Goal: Task Accomplishment & Management: Manage account settings

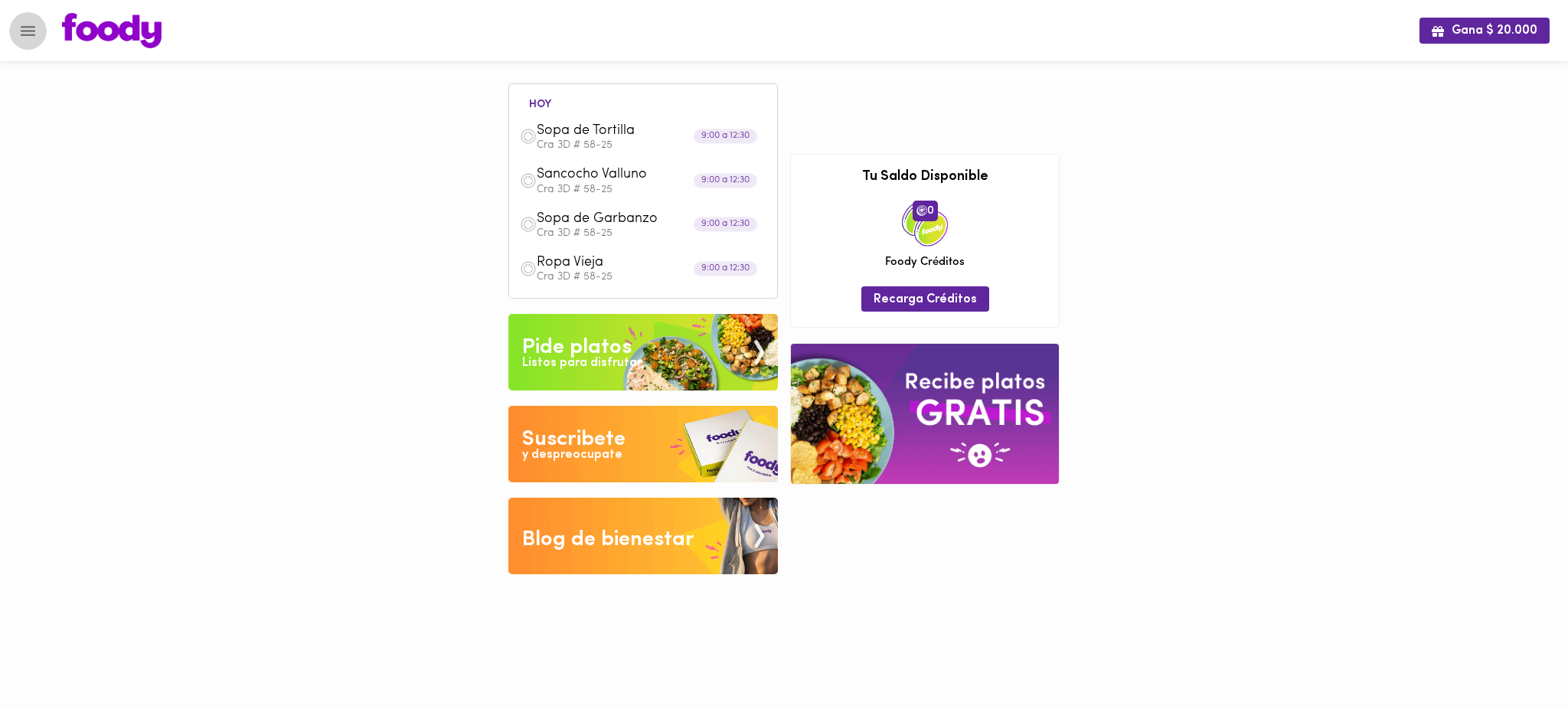
click at [21, 41] on button "Menu" at bounding box center [27, 31] width 38 height 38
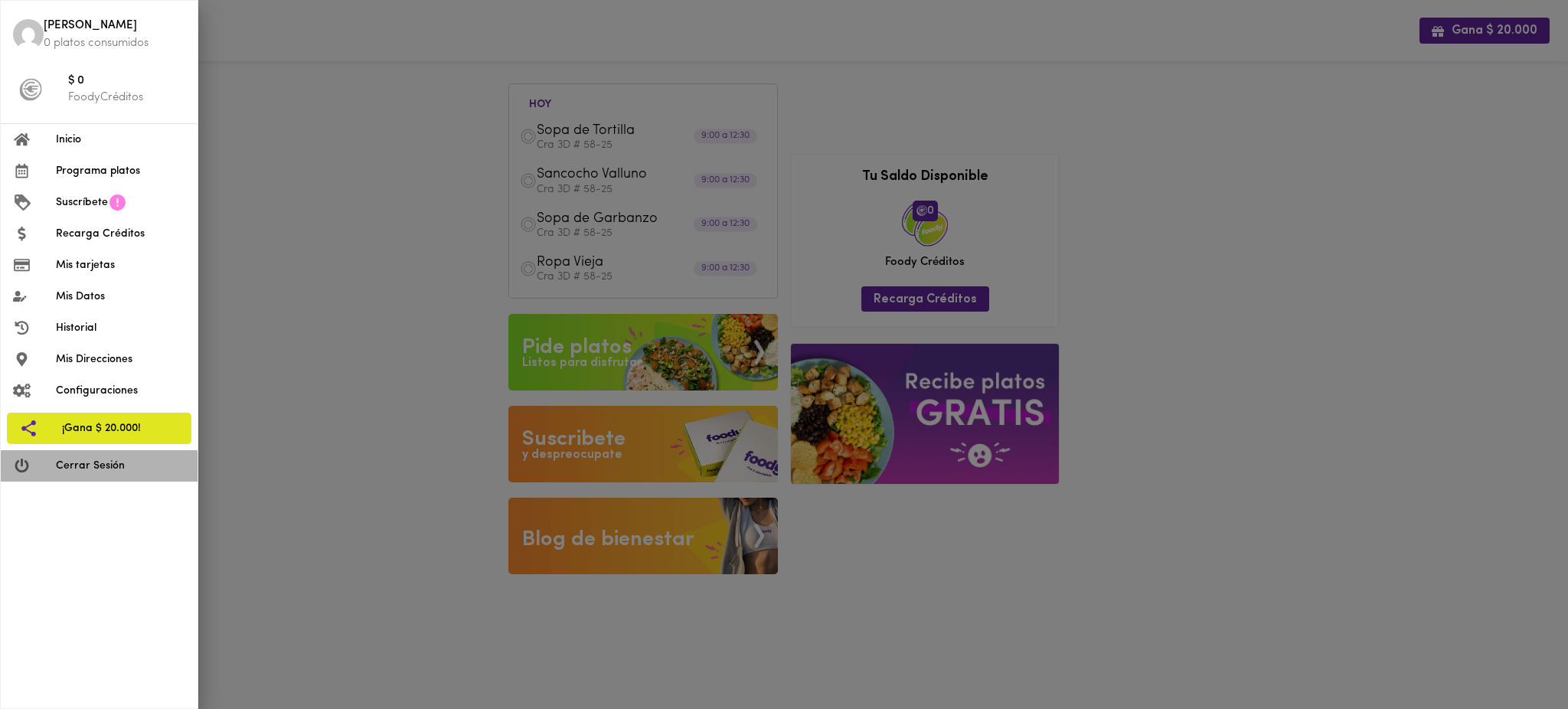
click at [93, 476] on li "Cerrar Sesión" at bounding box center [99, 466] width 196 height 32
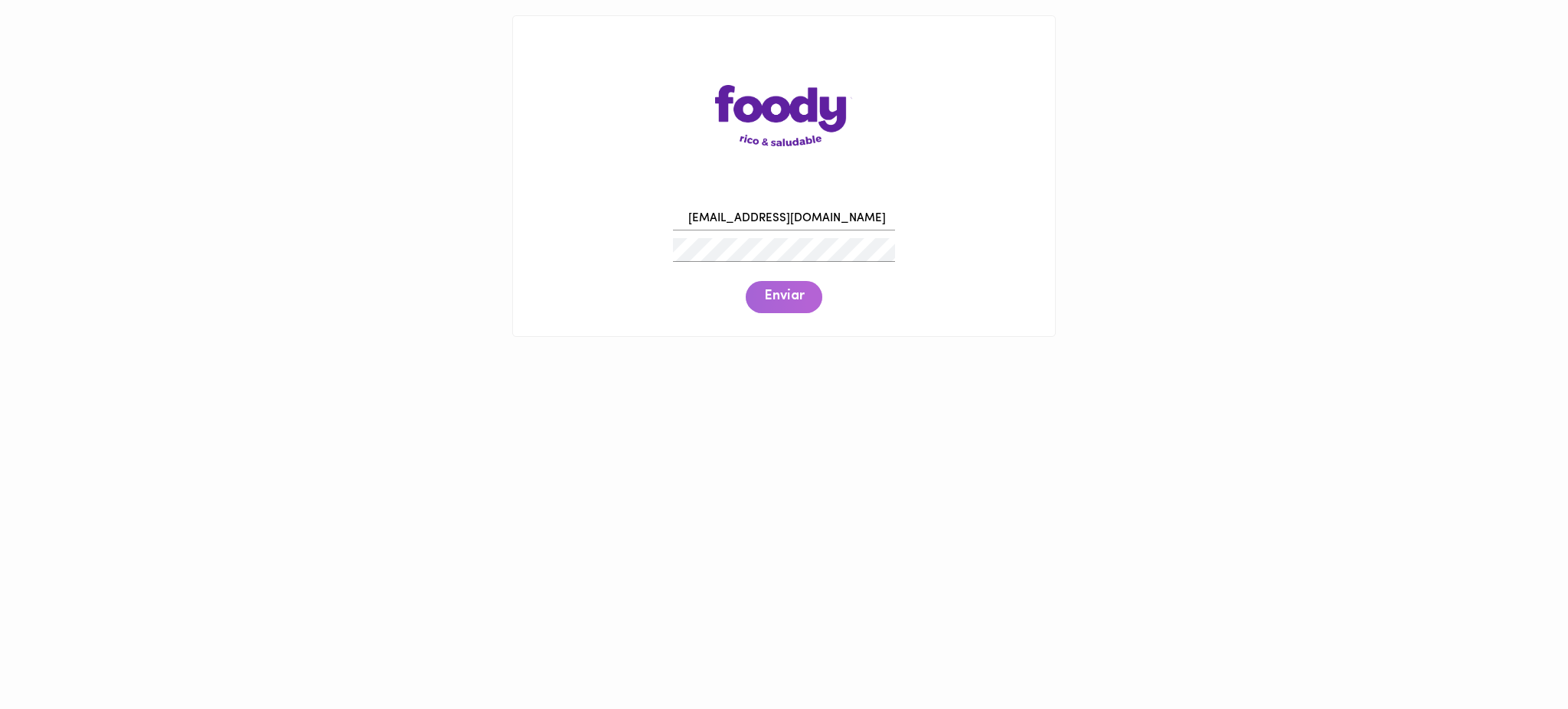
click at [777, 302] on span "Enviar" at bounding box center [784, 297] width 40 height 17
